Goal: Task Accomplishment & Management: Use online tool/utility

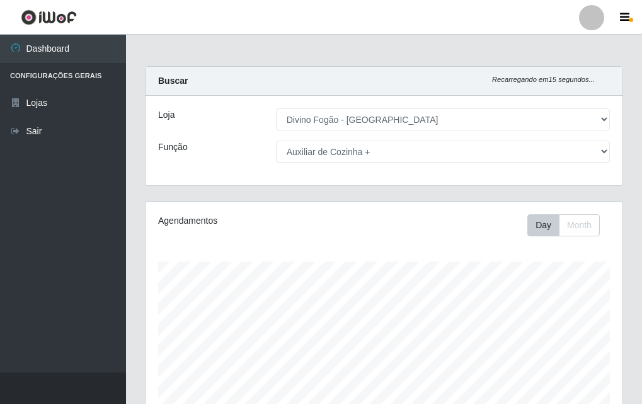
select select "499"
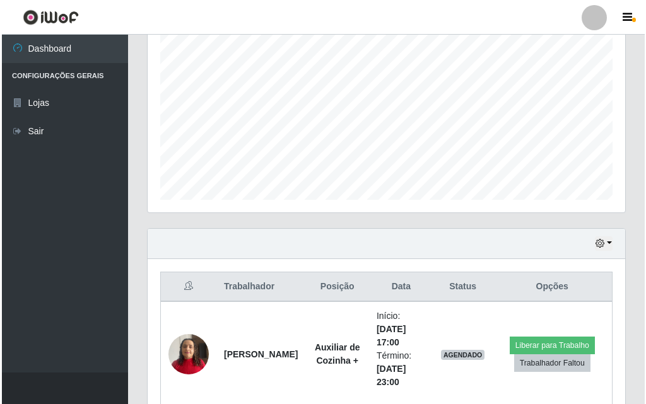
scroll to position [314, 0]
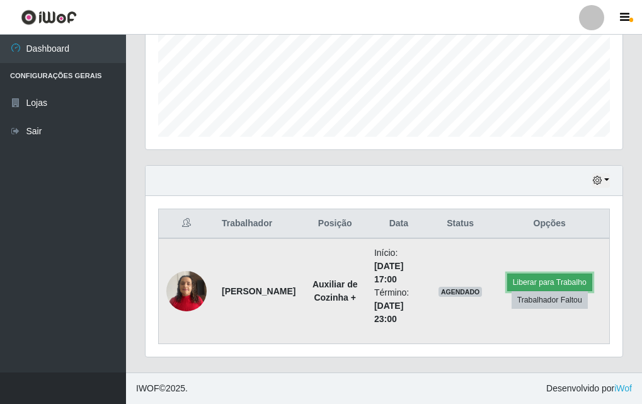
click at [537, 281] on button "Liberar para Trabalho" at bounding box center [550, 283] width 85 height 18
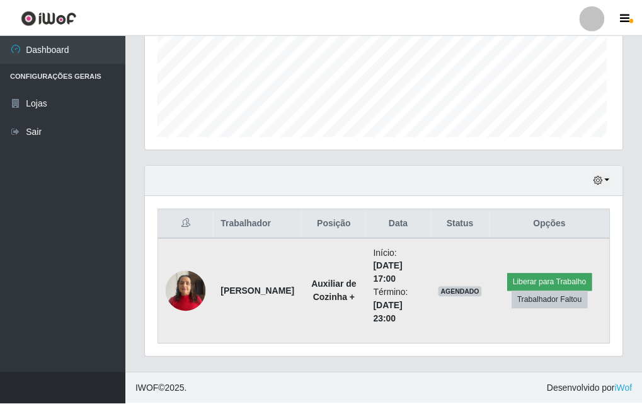
scroll to position [262, 471]
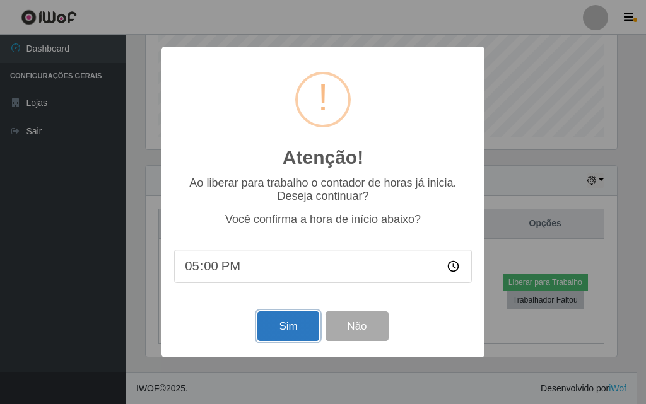
click at [293, 331] on button "Sim" at bounding box center [287, 326] width 61 height 30
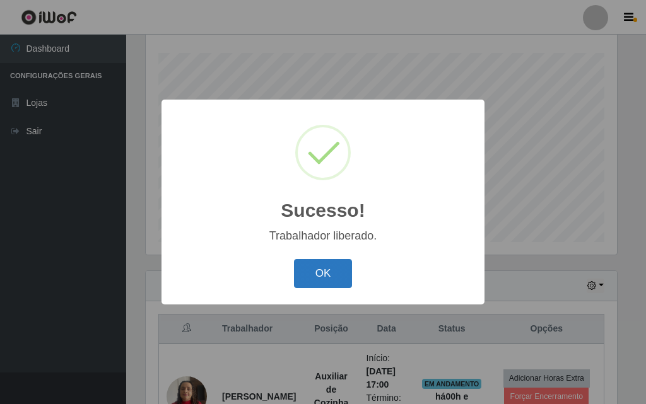
click at [315, 276] on button "OK" at bounding box center [323, 274] width 59 height 30
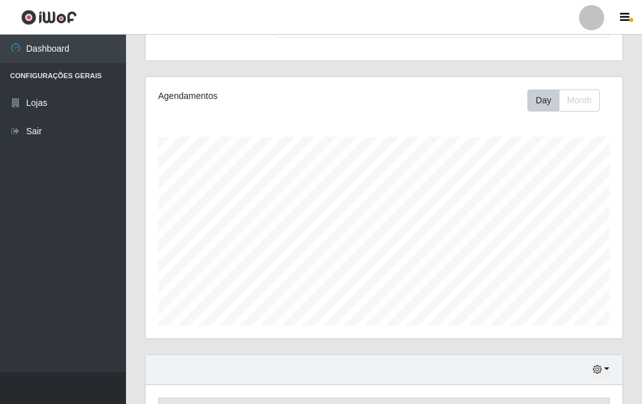
scroll to position [0, 0]
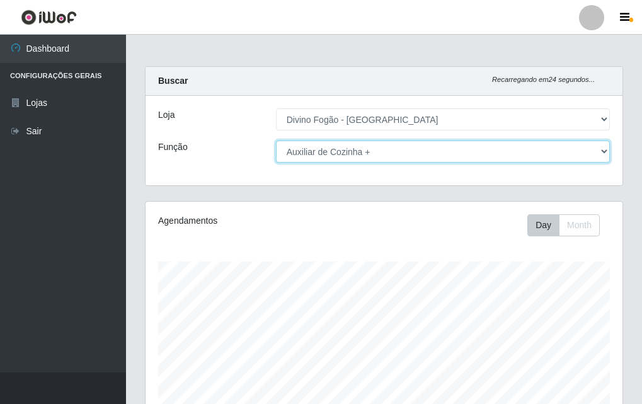
click at [414, 149] on select "[Selecione...] ASG ASG + ASG ++ Auxiliar de Cozinha Auxiliar de Cozinha + Auxil…" at bounding box center [443, 152] width 334 height 22
click at [276, 141] on select "[Selecione...] ASG ASG + ASG ++ Auxiliar de Cozinha Auxiliar de Cozinha + Auxil…" at bounding box center [443, 152] width 334 height 22
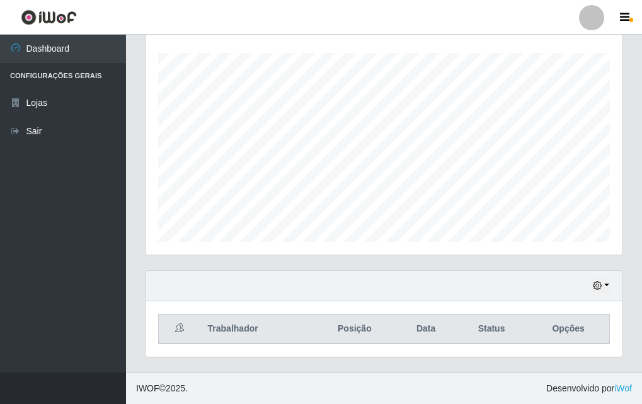
scroll to position [20, 0]
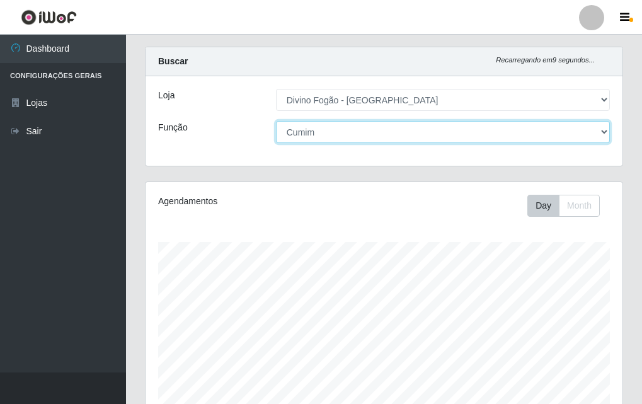
click at [361, 134] on select "[Selecione...] ASG ASG + ASG ++ Auxiliar de Cozinha Auxiliar de Cozinha + Auxil…" at bounding box center [443, 132] width 334 height 22
select select "91"
click at [276, 121] on select "[Selecione...] ASG ASG + ASG ++ Auxiliar de Cozinha Auxiliar de Cozinha + Auxil…" at bounding box center [443, 132] width 334 height 22
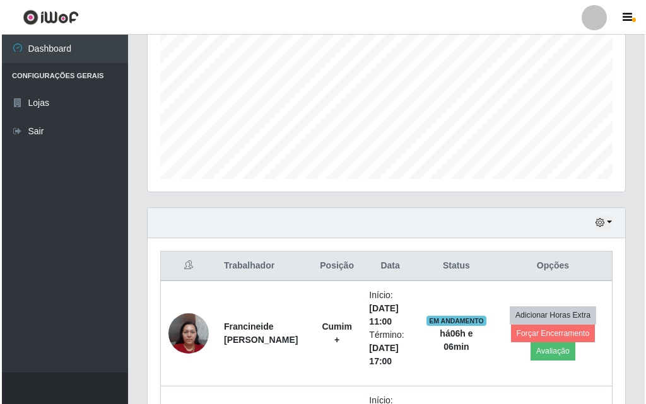
scroll to position [419, 0]
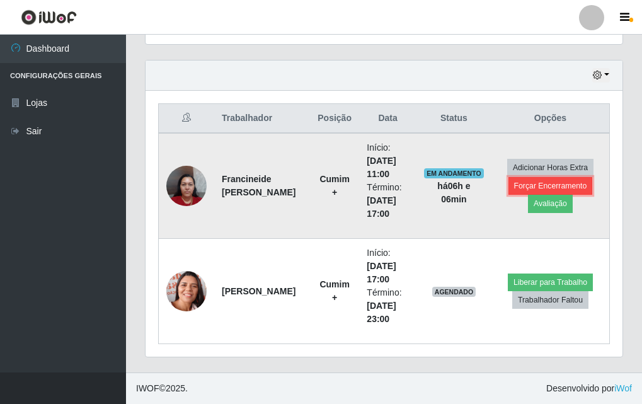
click at [535, 187] on button "Forçar Encerramento" at bounding box center [551, 186] width 84 height 18
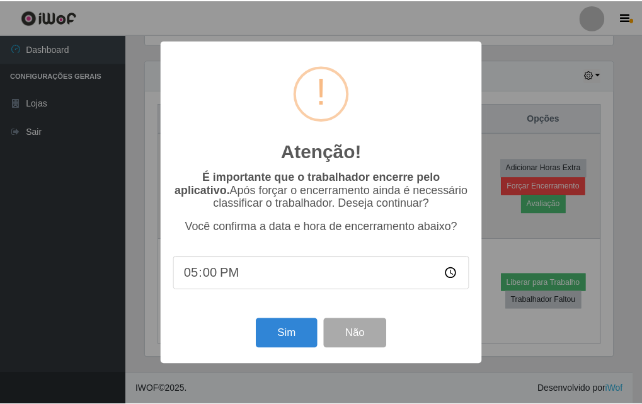
scroll to position [262, 471]
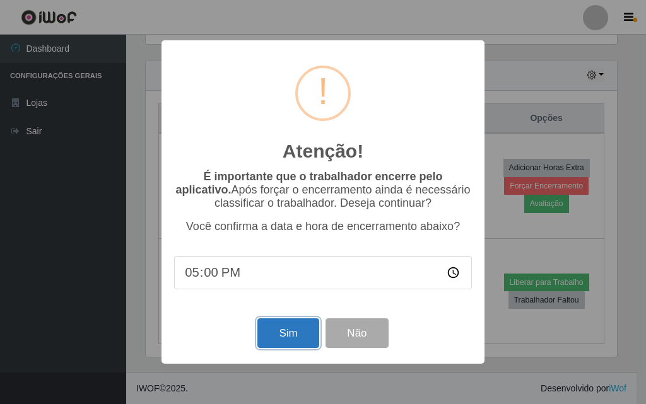
click at [291, 335] on button "Sim" at bounding box center [287, 333] width 61 height 30
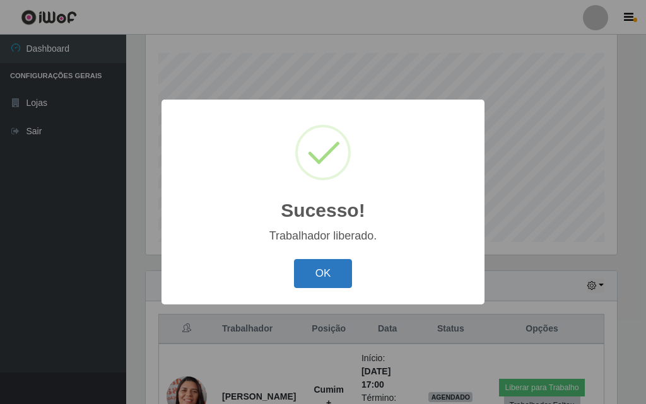
click at [315, 284] on button "OK" at bounding box center [323, 274] width 59 height 30
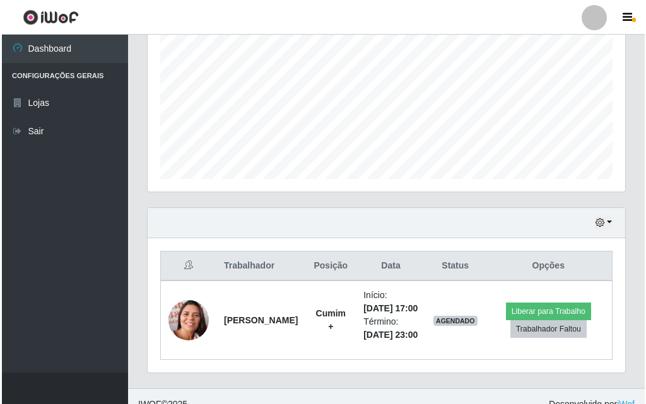
scroll to position [314, 0]
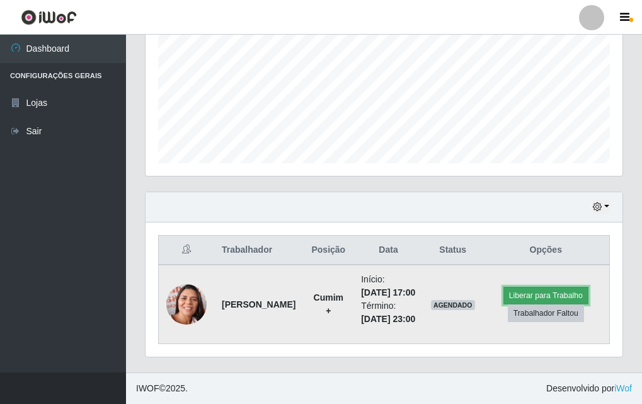
click at [537, 287] on button "Liberar para Trabalho" at bounding box center [546, 296] width 85 height 18
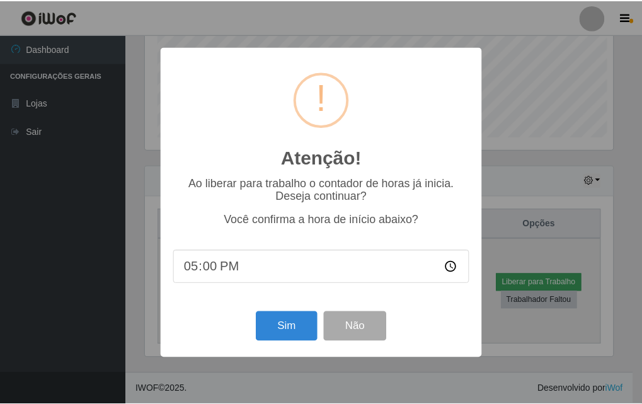
scroll to position [262, 471]
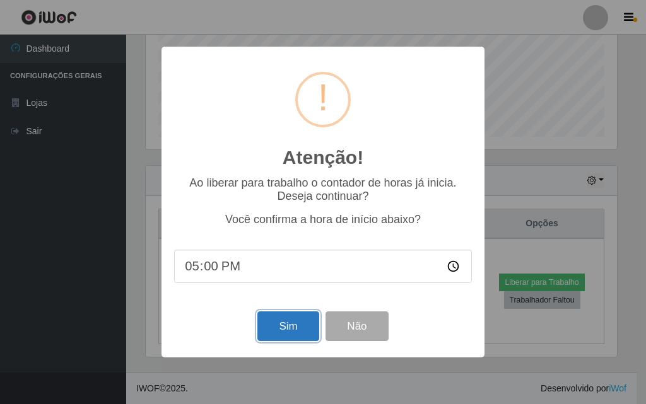
click at [269, 324] on button "Sim" at bounding box center [287, 326] width 61 height 30
